Goal: Transaction & Acquisition: Subscribe to service/newsletter

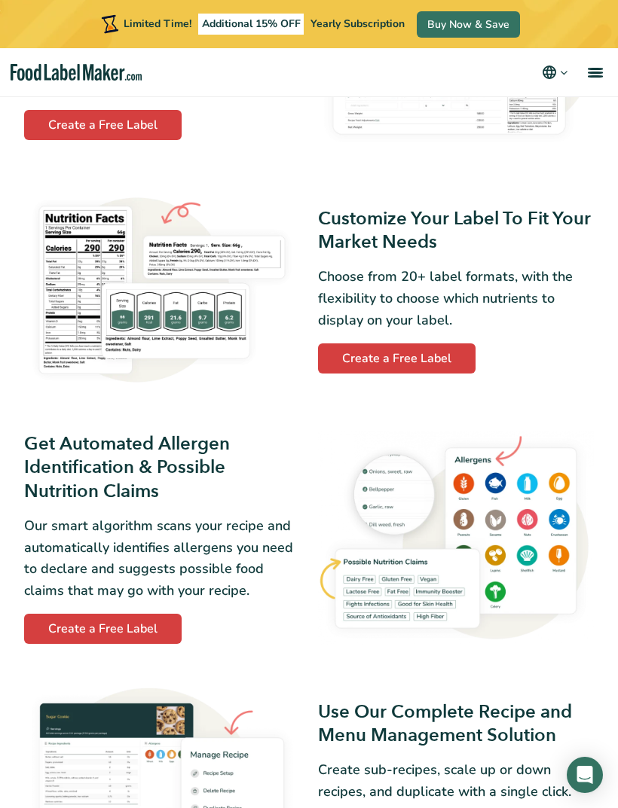
scroll to position [851, 0]
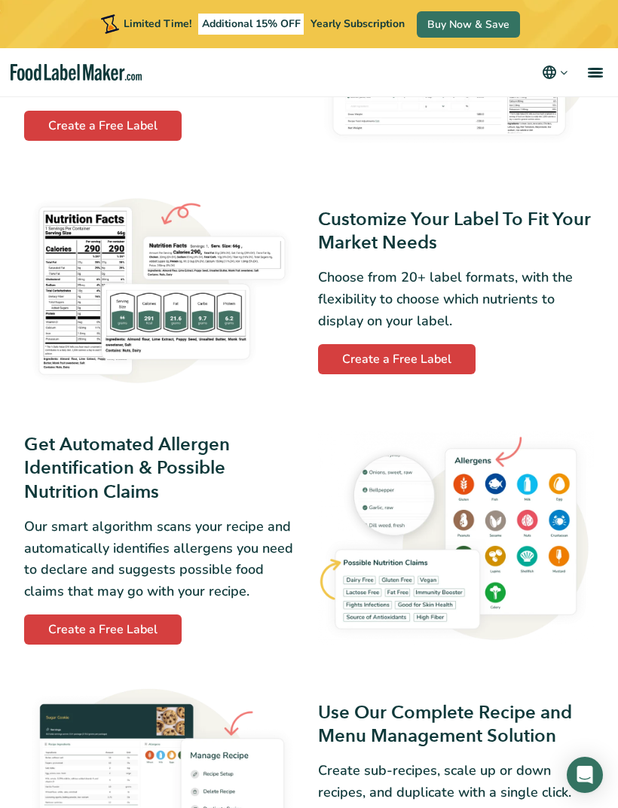
click at [441, 374] on link "Create a Free Label" at bounding box center [396, 359] width 157 height 30
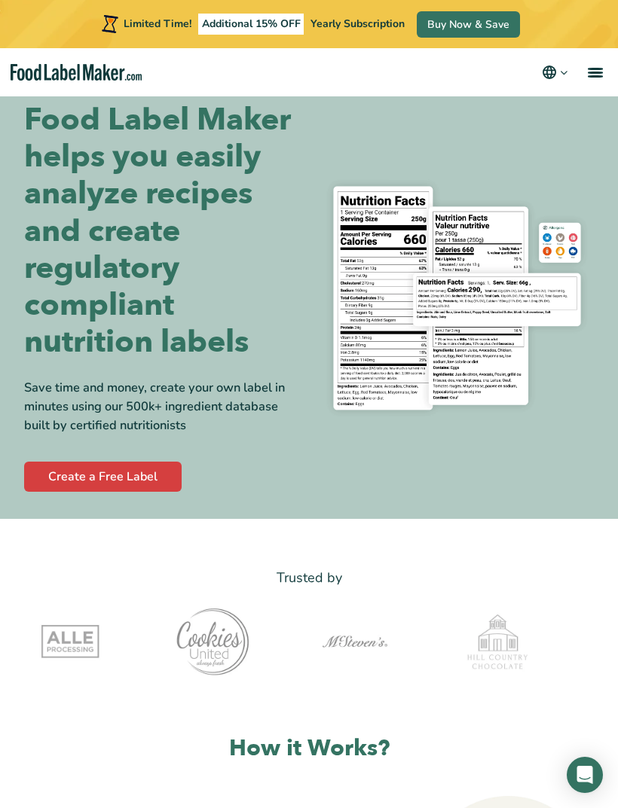
scroll to position [18, 0]
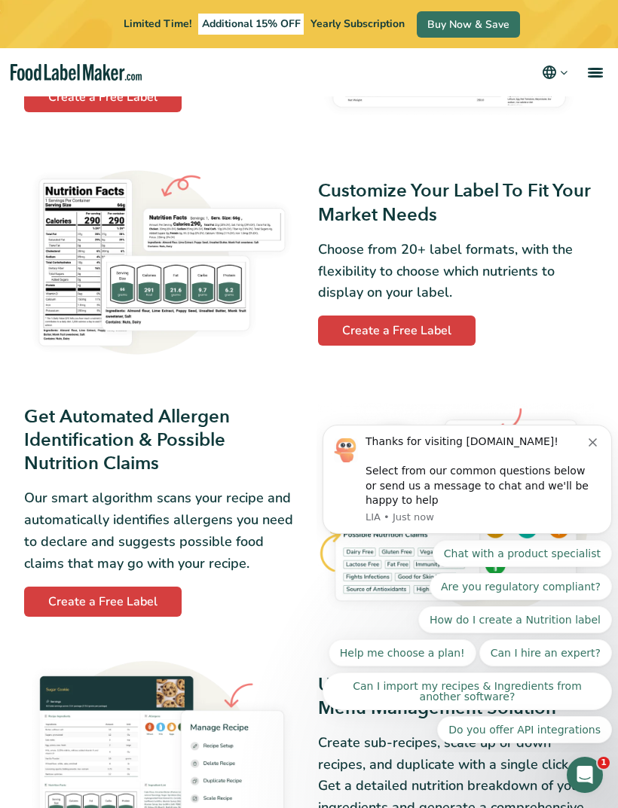
scroll to position [809, 0]
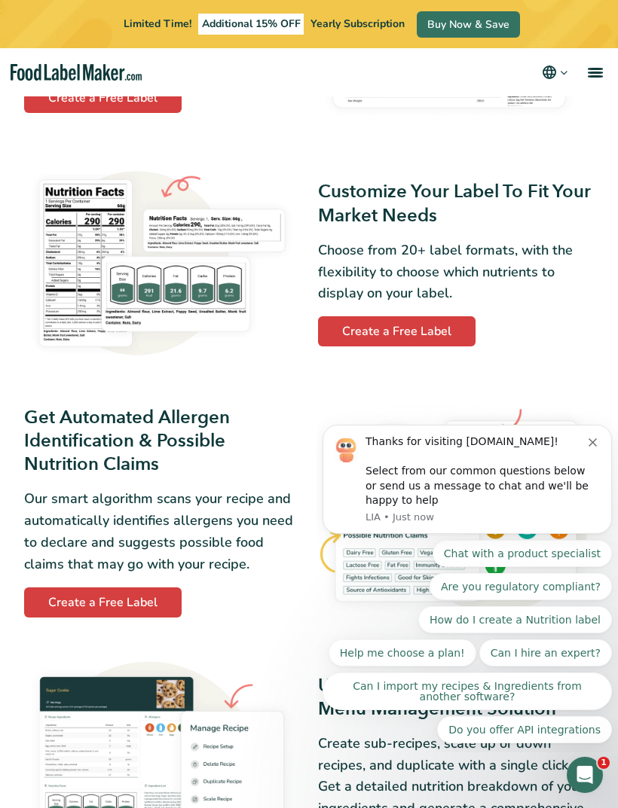
click at [441, 326] on link "Create a Free Label" at bounding box center [396, 331] width 157 height 30
